Goal: Navigation & Orientation: Understand site structure

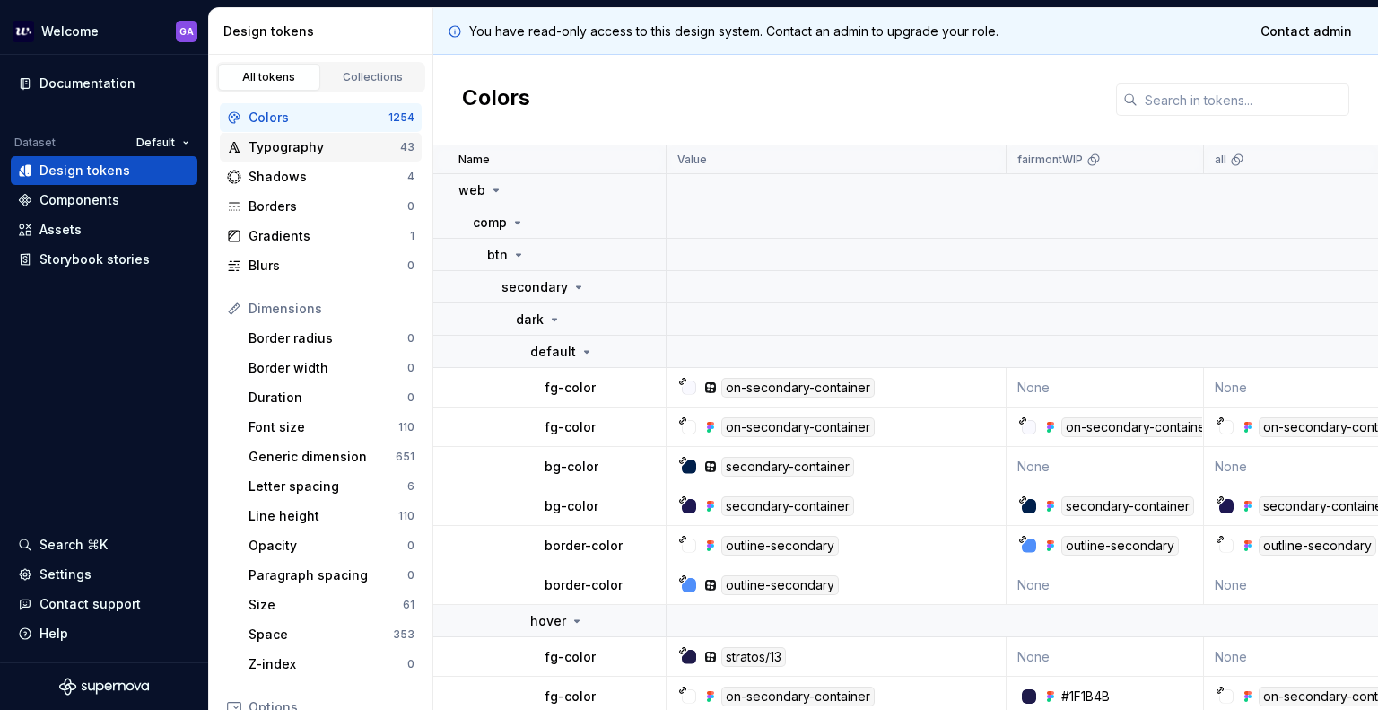
click at [286, 146] on div "Typography" at bounding box center [325, 147] width 152 height 18
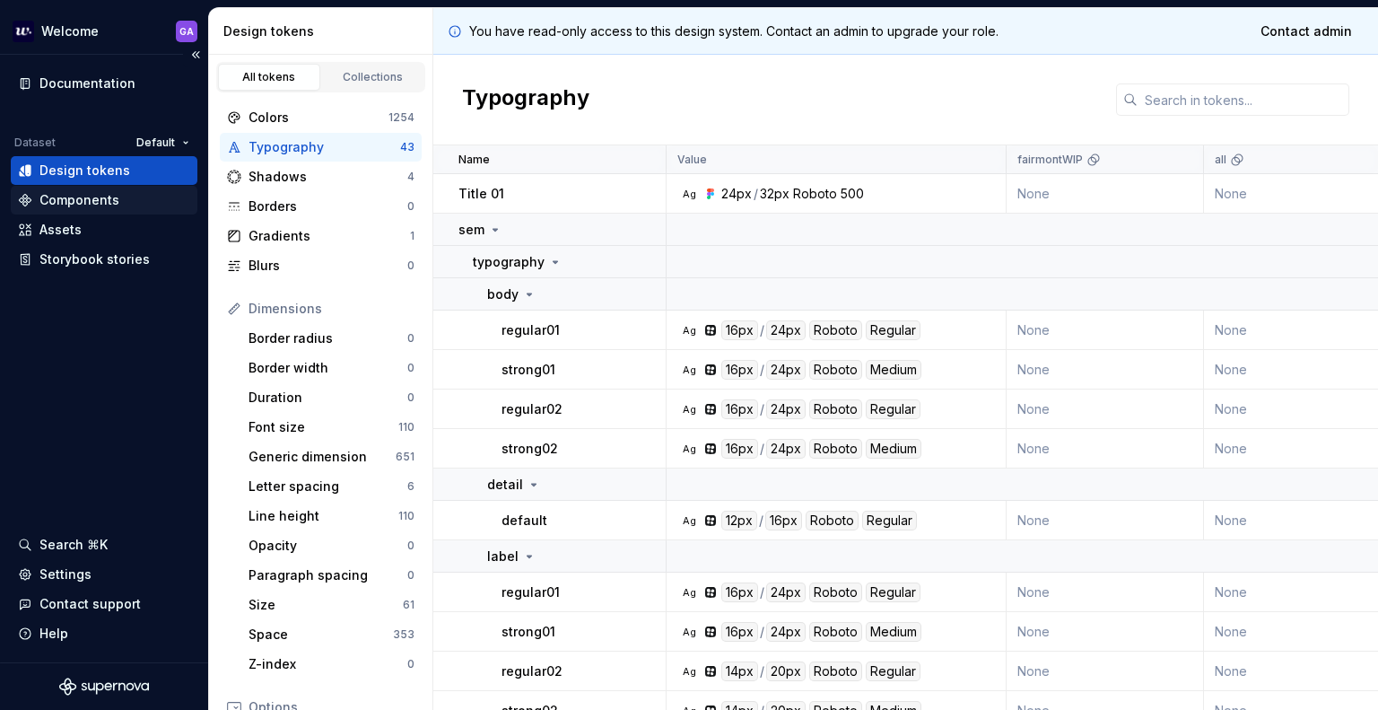
click at [75, 204] on div "Components" at bounding box center [79, 200] width 80 height 18
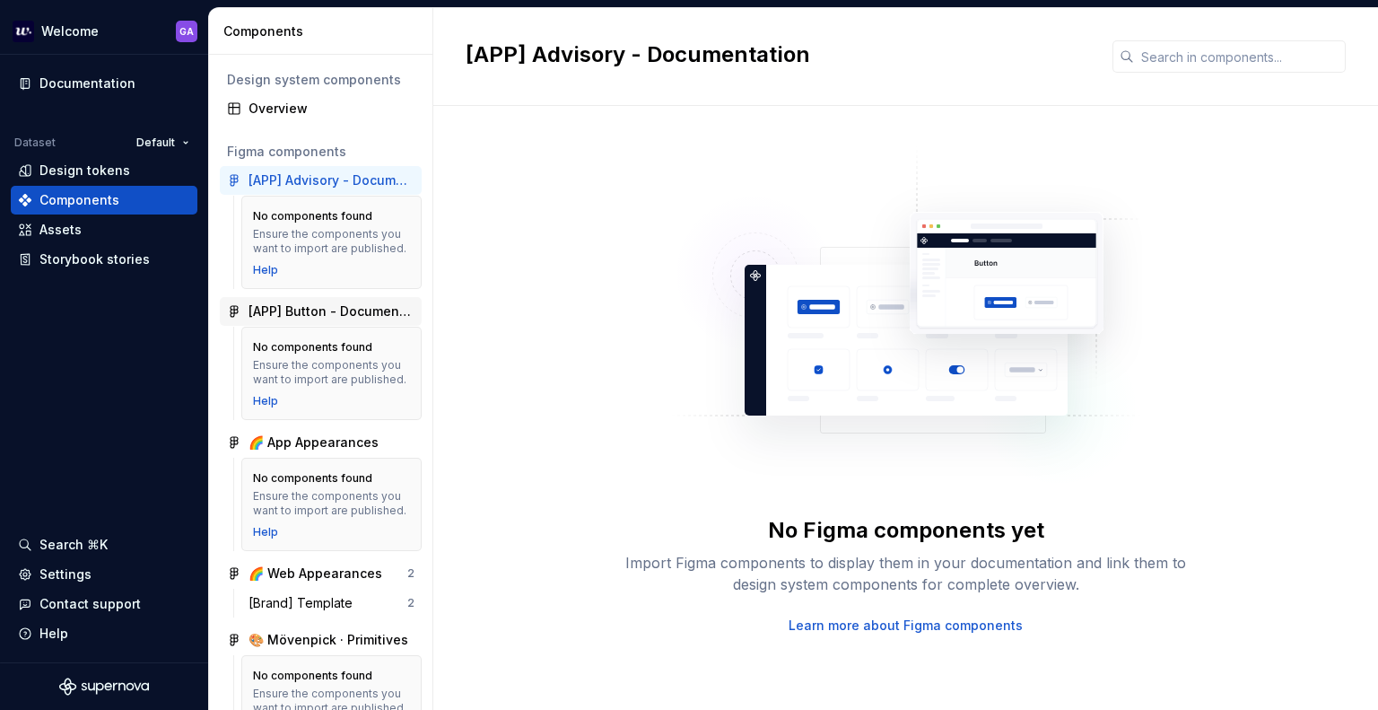
click at [314, 310] on div "[APP] Button - Documentation" at bounding box center [332, 311] width 166 height 18
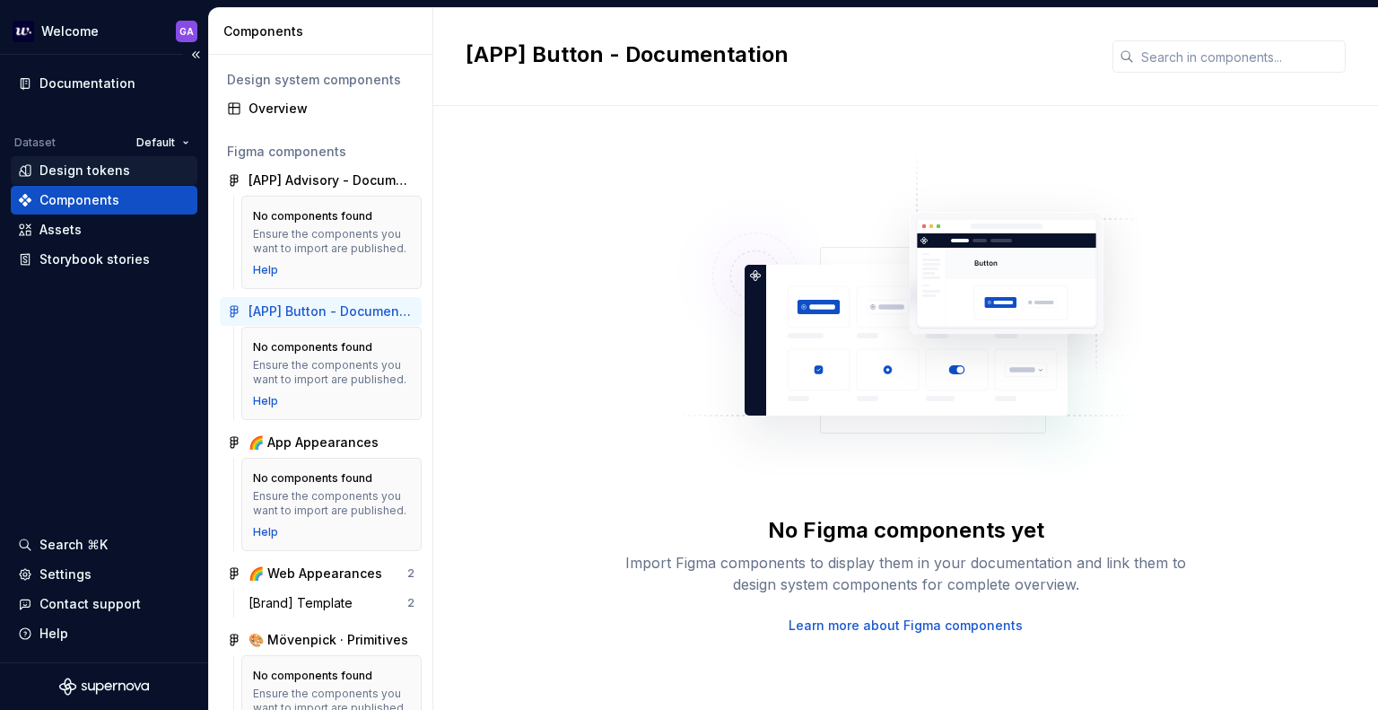
click at [92, 166] on div "Design tokens" at bounding box center [84, 170] width 91 height 18
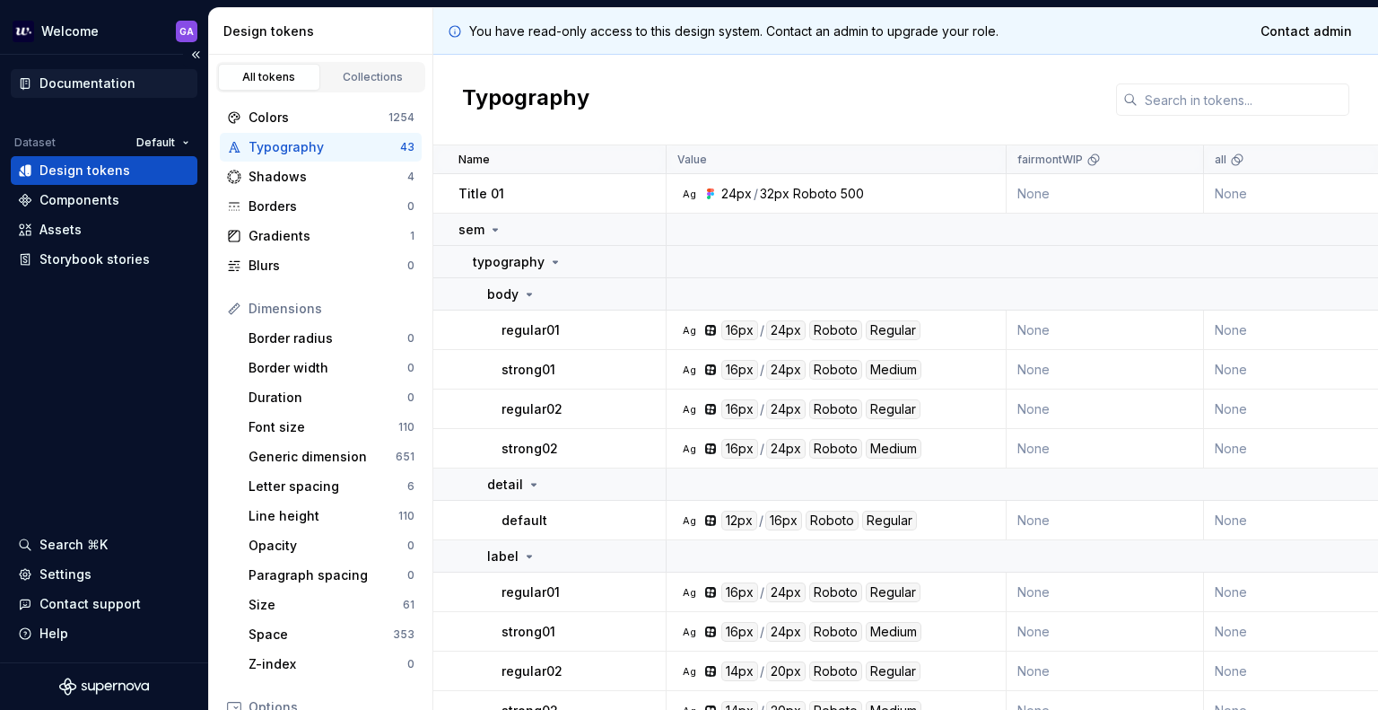
click at [117, 84] on div "Documentation" at bounding box center [87, 83] width 96 height 18
click at [58, 569] on div "Settings" at bounding box center [65, 574] width 52 height 18
click at [68, 226] on div "Assets" at bounding box center [60, 230] width 42 height 18
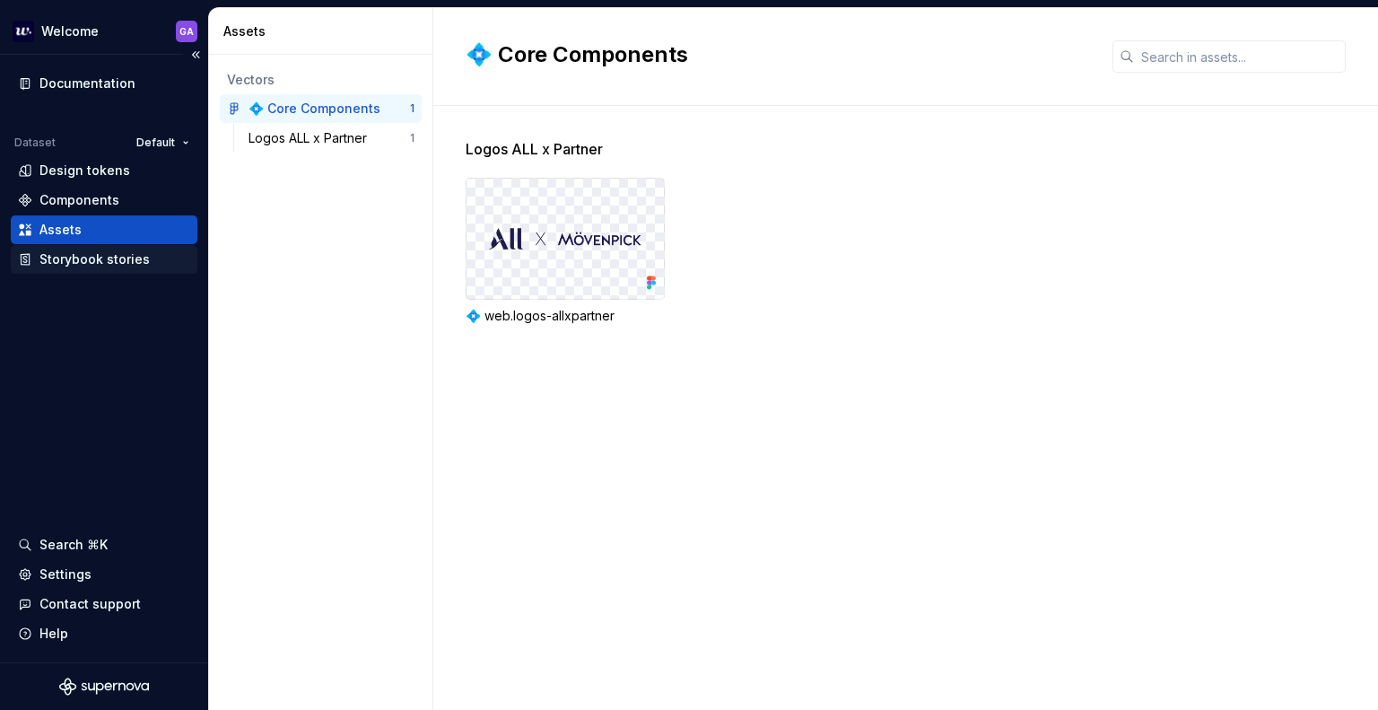
click at [60, 263] on div "Storybook stories" at bounding box center [94, 259] width 110 height 18
